Goal: Download file/media

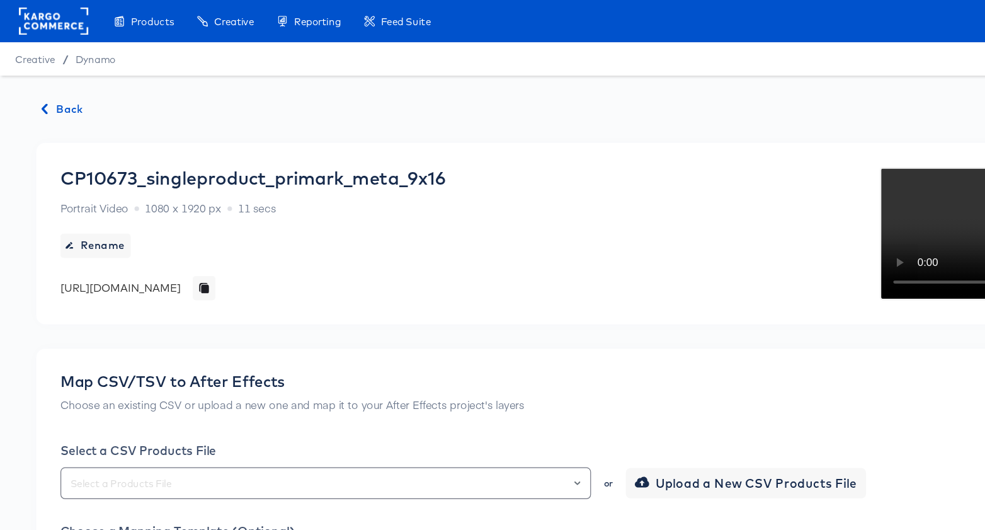
click at [43, 88] on span "Back" at bounding box center [52, 91] width 34 height 16
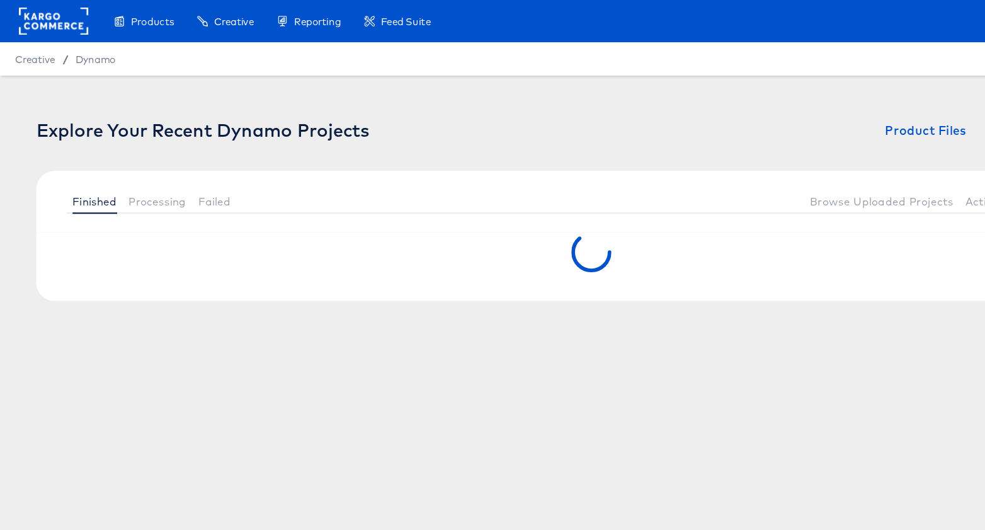
click at [58, 91] on div "Explore Your Recent Dynamo Projects Product Files + New Dynamo Project Finished…" at bounding box center [492, 181] width 985 height 237
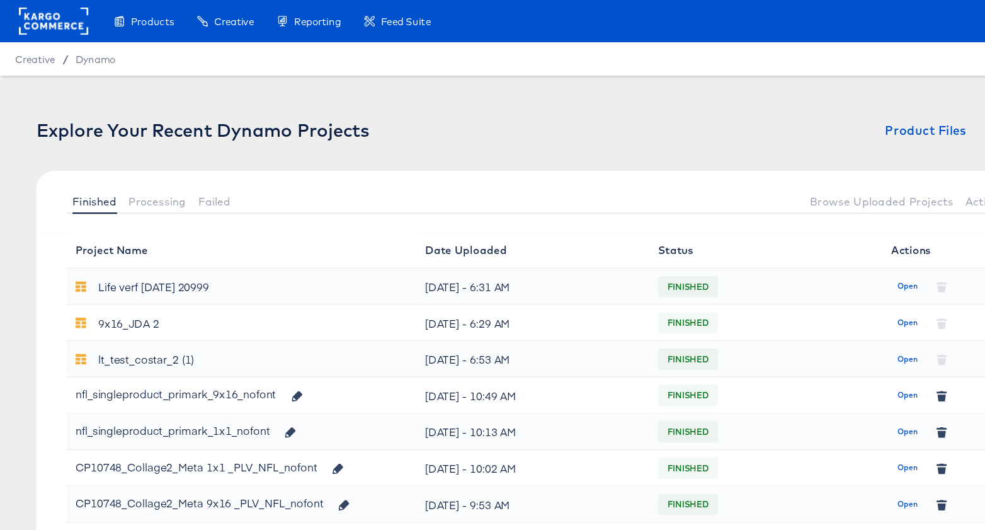
scroll to position [363, 0]
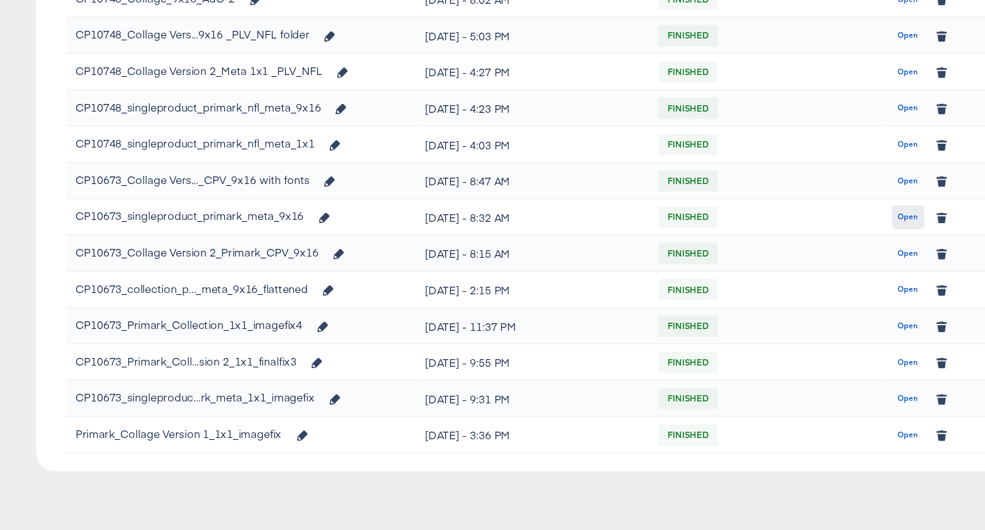
click at [747, 268] on button "Open" at bounding box center [756, 269] width 27 height 20
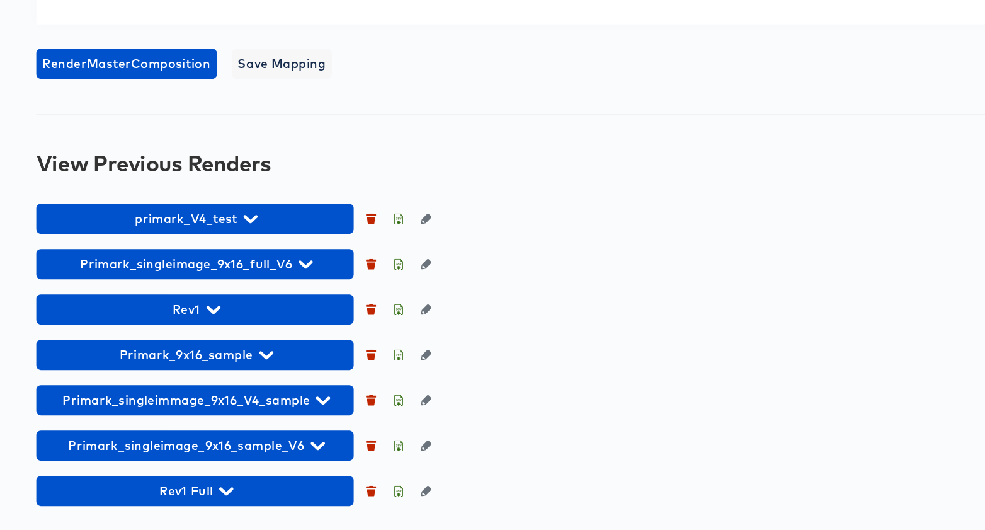
scroll to position [1122, 0]
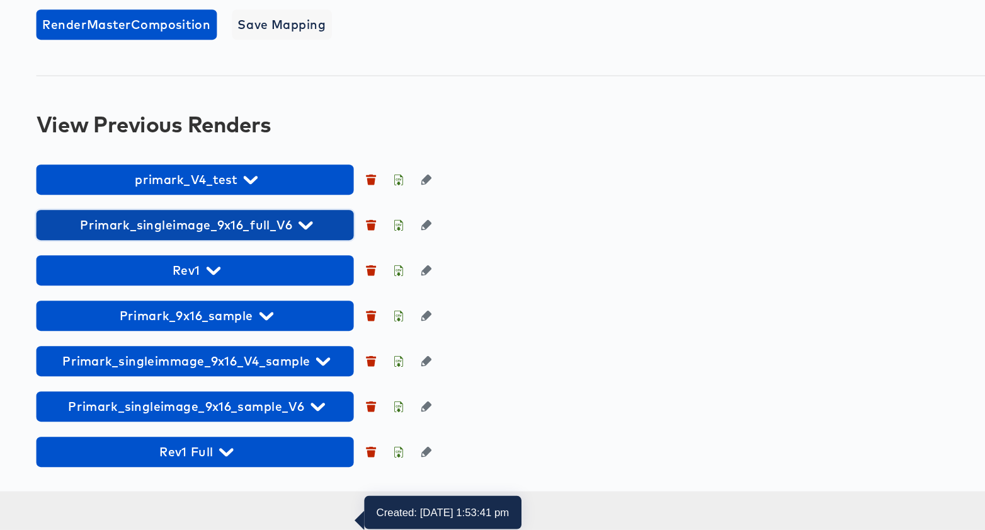
click at [258, 280] on icon "button" at bounding box center [255, 276] width 12 height 7
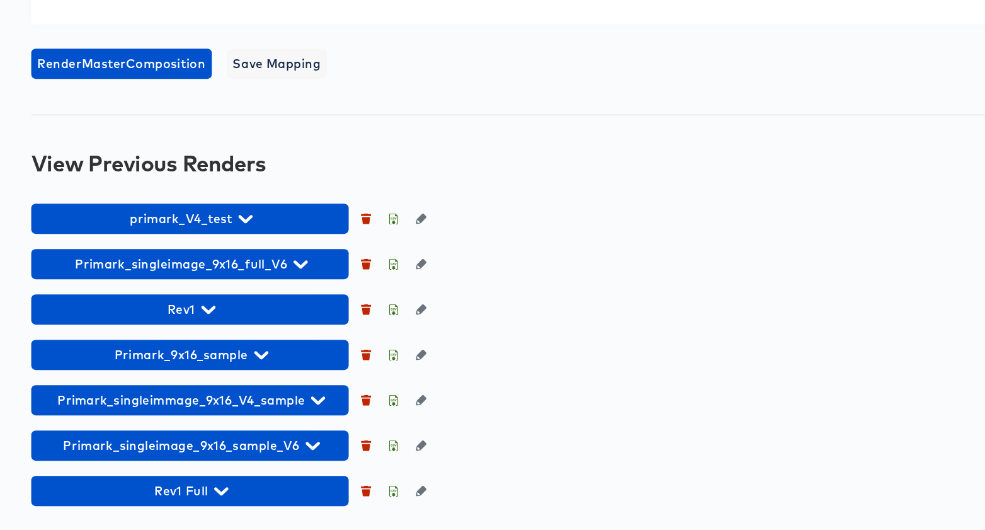
scroll to position [1122, 0]
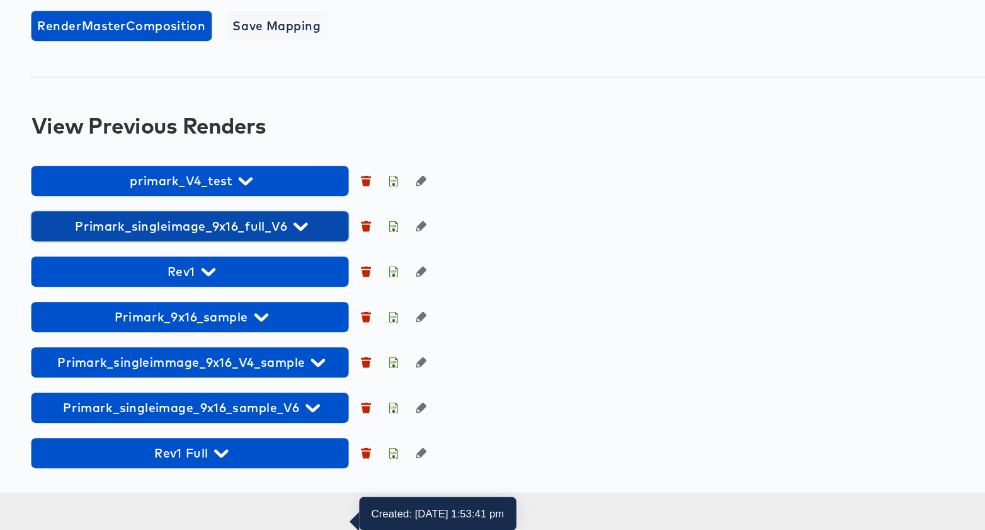
click at [255, 282] on icon "button" at bounding box center [255, 276] width 12 height 12
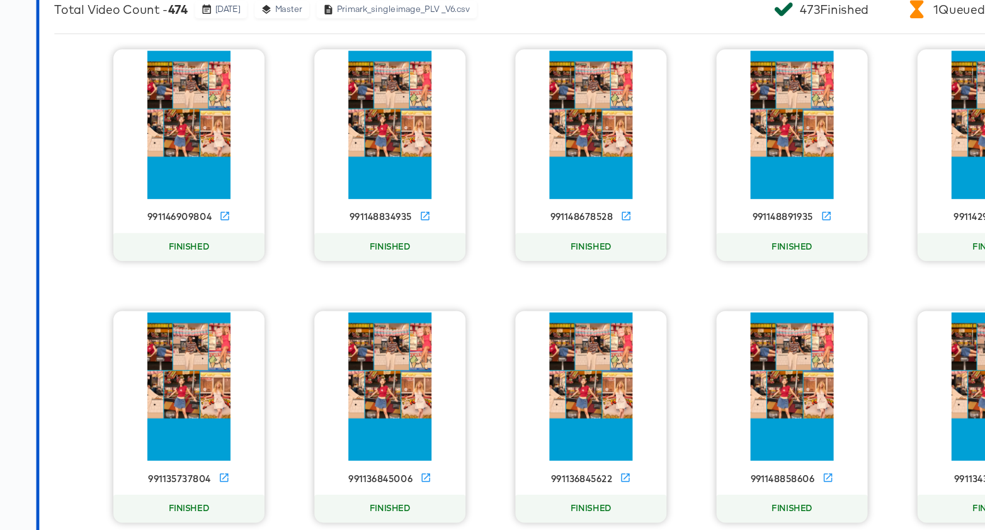
click at [334, 67] on icon "button" at bounding box center [332, 62] width 9 height 9
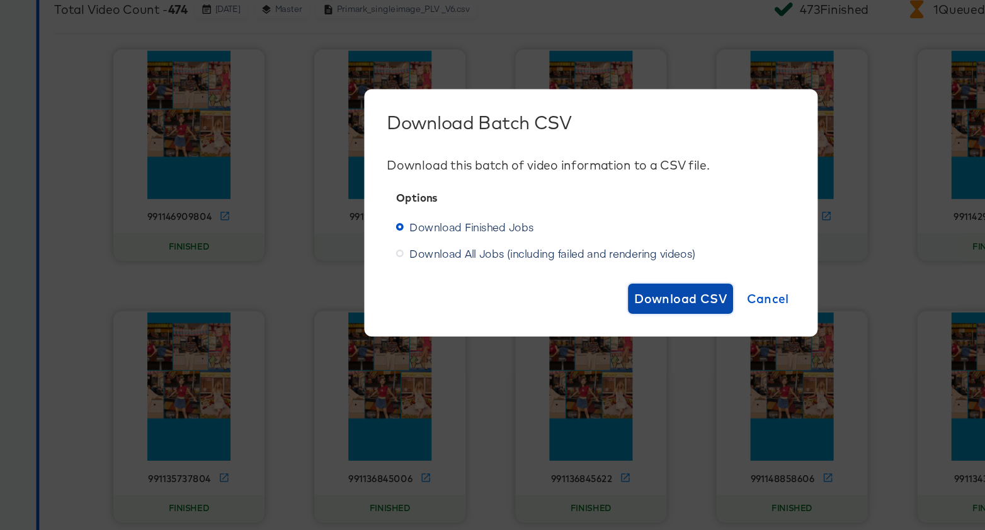
click at [569, 339] on span "Download CSV" at bounding box center [567, 337] width 78 height 18
